Goal: Task Accomplishment & Management: Manage account settings

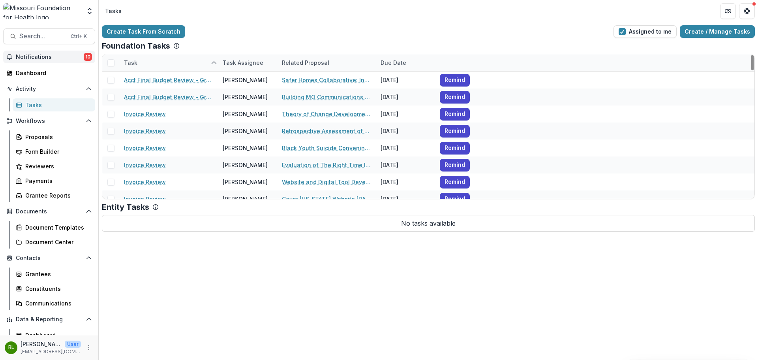
click at [41, 51] on button "Notifications 10" at bounding box center [49, 57] width 92 height 13
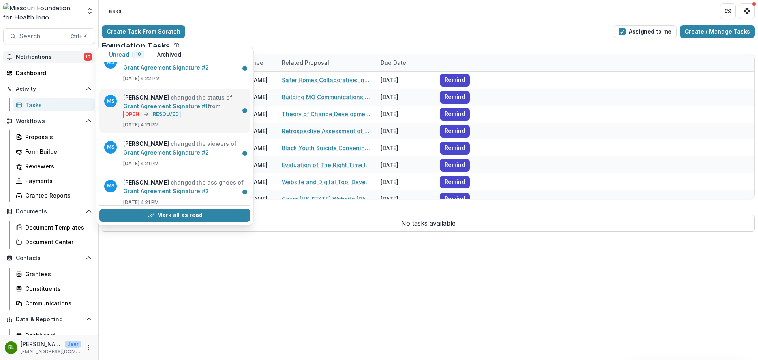
scroll to position [292, 0]
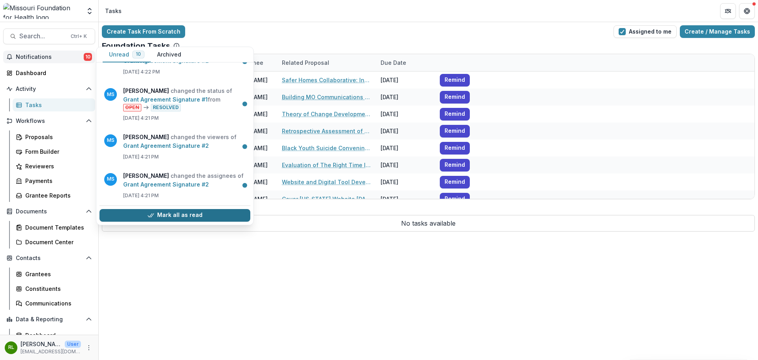
click at [186, 212] on button "Mark all as read" at bounding box center [174, 215] width 151 height 13
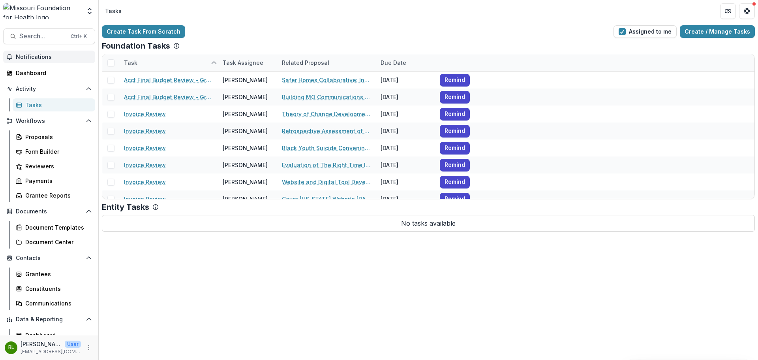
click at [305, 291] on div "Create Task From Scratch Assigned to me Create / Manage Tasks Foundation Tasks …" at bounding box center [428, 191] width 659 height 338
click at [384, 55] on div "Task Task Assignee Related Proposal Due Date Acct Final Budget Review - Grants …" at bounding box center [428, 126] width 653 height 145
click at [385, 56] on div "Due Date" at bounding box center [405, 62] width 59 height 17
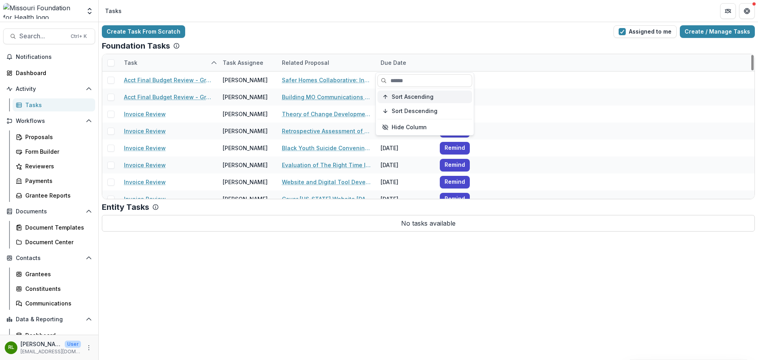
click at [405, 97] on span "Sort Ascending" at bounding box center [413, 97] width 42 height 7
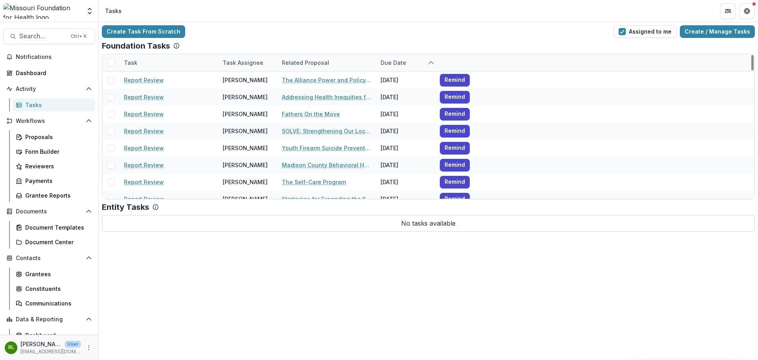
click at [220, 232] on div "Create Task From Scratch Assigned to me Create / Manage Tasks Foundation Tasks …" at bounding box center [428, 128] width 659 height 212
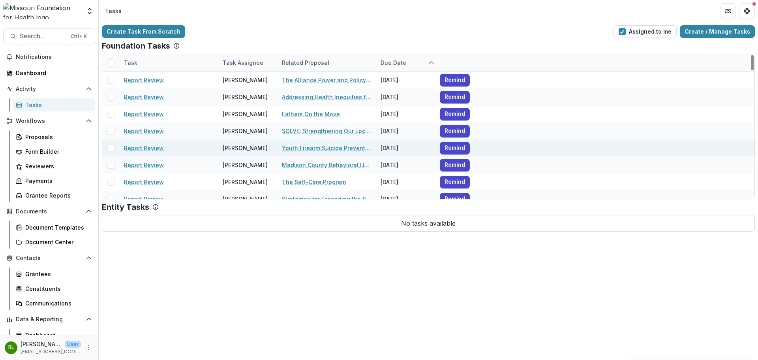
drag, startPoint x: 143, startPoint y: 165, endPoint x: 140, endPoint y: 146, distance: 18.8
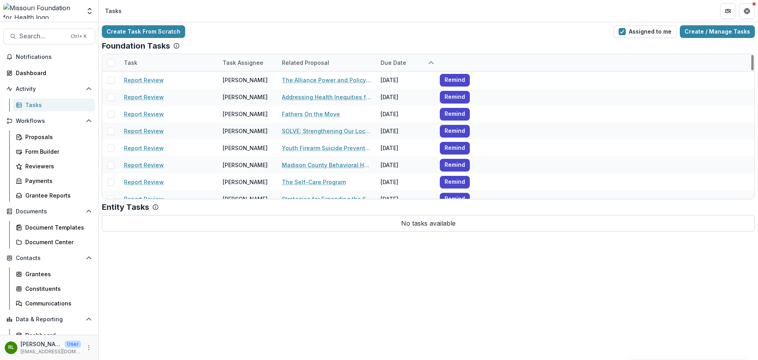
drag, startPoint x: 140, startPoint y: 146, endPoint x: 113, endPoint y: 283, distance: 138.9
click at [113, 283] on div "Create Task From Scratch Assigned to me Create / Manage Tasks Foundation Tasks …" at bounding box center [428, 191] width 659 height 338
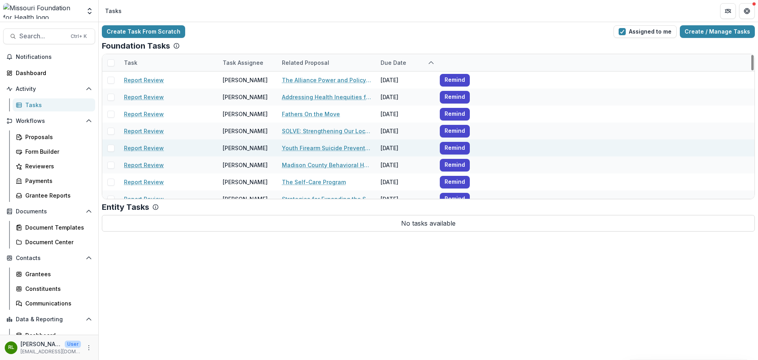
scroll to position [39, 0]
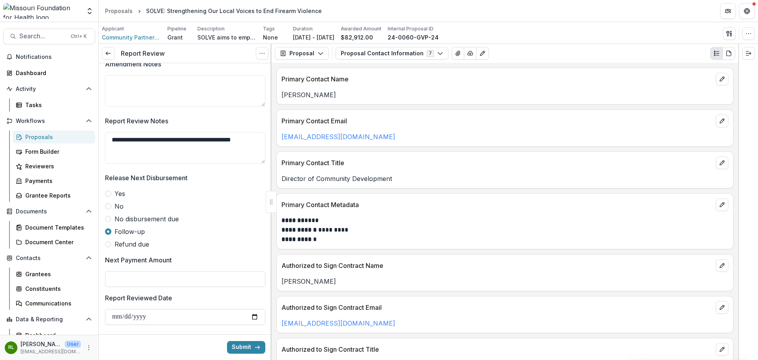
scroll to position [585, 0]
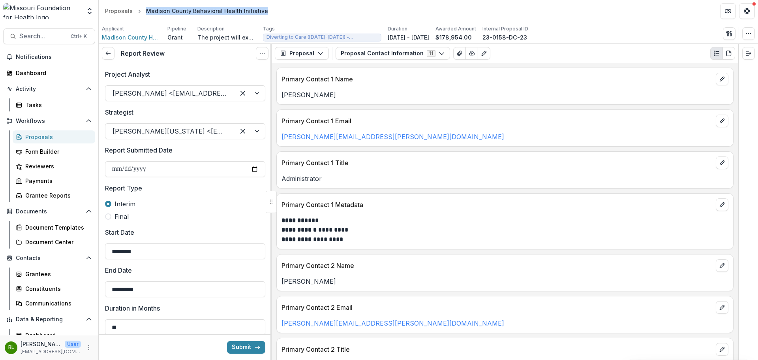
drag, startPoint x: 244, startPoint y: 12, endPoint x: 144, endPoint y: 13, distance: 99.5
click at [144, 13] on header "Proposals Madison County Behavioral Health Initiative" at bounding box center [428, 11] width 659 height 22
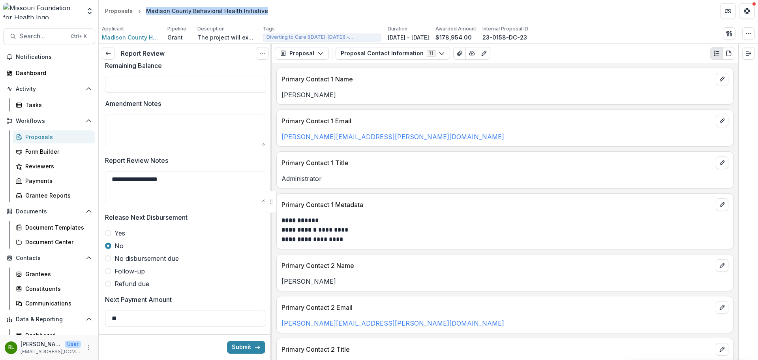
scroll to position [585, 0]
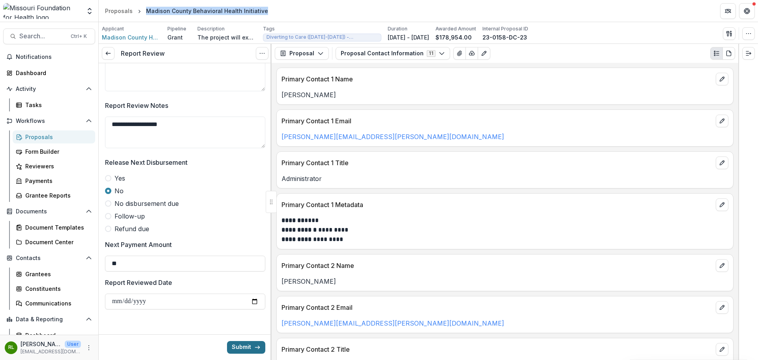
click at [255, 350] on button "Submit" at bounding box center [246, 347] width 38 height 13
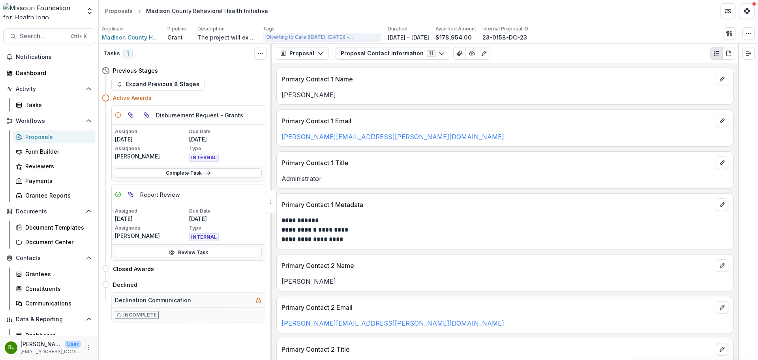
click at [240, 134] on p "Due Date" at bounding box center [225, 131] width 73 height 7
click at [226, 171] on link "Complete Task" at bounding box center [188, 172] width 147 height 9
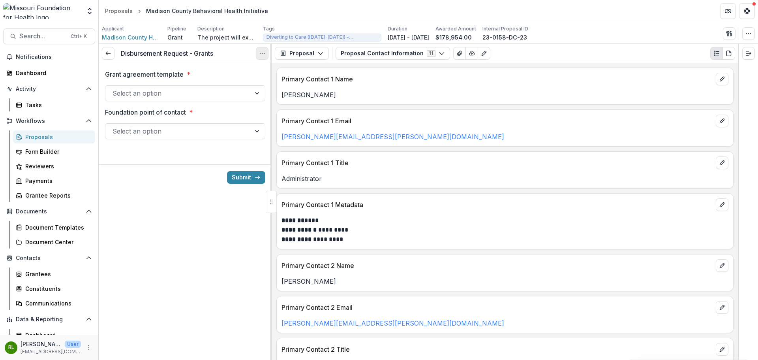
click at [265, 51] on button "Options" at bounding box center [262, 53] width 13 height 13
click at [236, 86] on button "Cancel Task" at bounding box center [224, 87] width 84 height 13
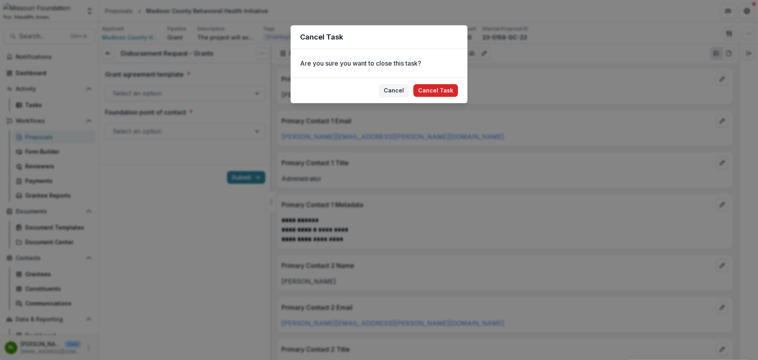
click at [432, 89] on button "Cancel Task" at bounding box center [435, 90] width 45 height 13
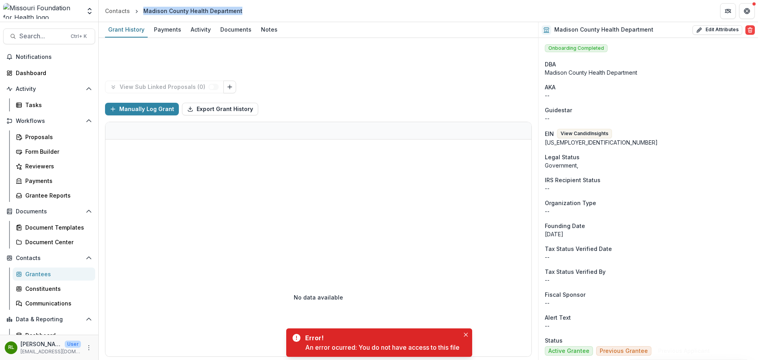
drag, startPoint x: 209, startPoint y: 14, endPoint x: 143, endPoint y: 12, distance: 66.3
click at [143, 12] on header "Contacts Madison County Health Department" at bounding box center [428, 11] width 659 height 22
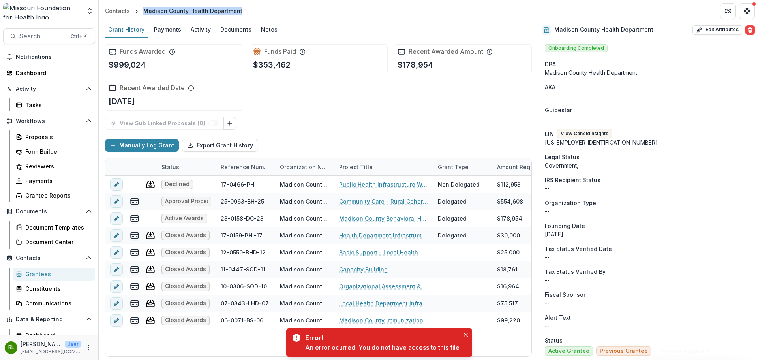
copy div "Madison County Health Department"
